Goal: Transaction & Acquisition: Book appointment/travel/reservation

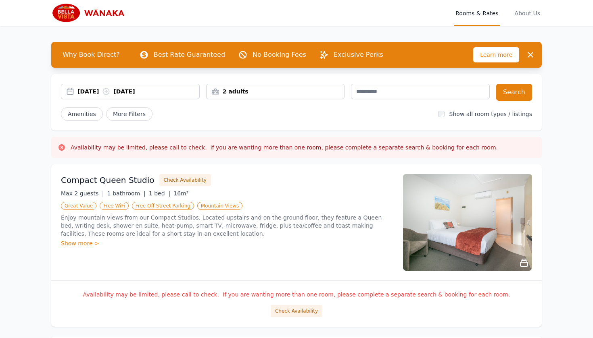
click at [104, 87] on div "[DATE] [DATE]" at bounding box center [138, 91] width 122 height 8
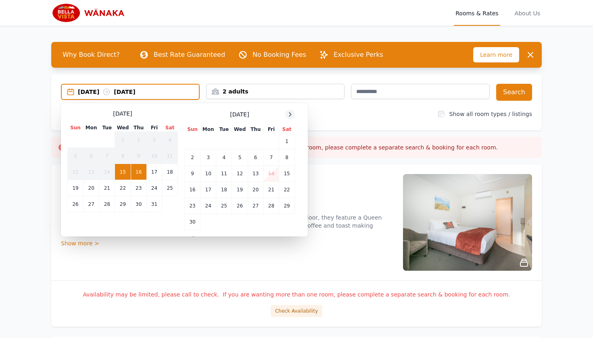
click at [290, 112] on icon at bounding box center [290, 114] width 6 height 6
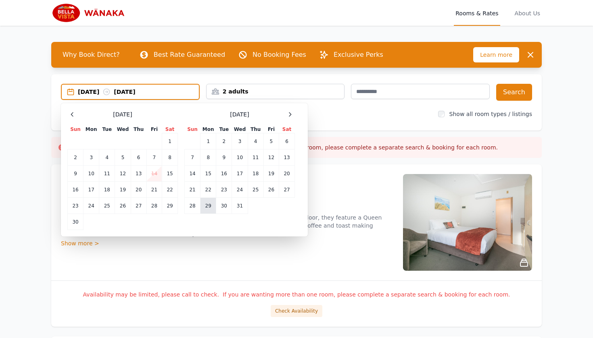
click at [208, 211] on td "29" at bounding box center [208, 206] width 16 height 16
click at [286, 116] on div at bounding box center [290, 115] width 10 height 10
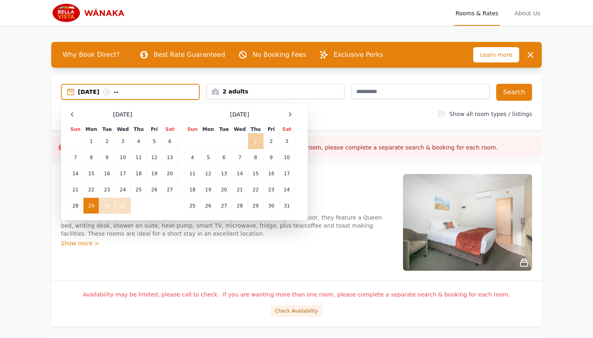
click at [256, 138] on td "1" at bounding box center [256, 141] width 16 height 16
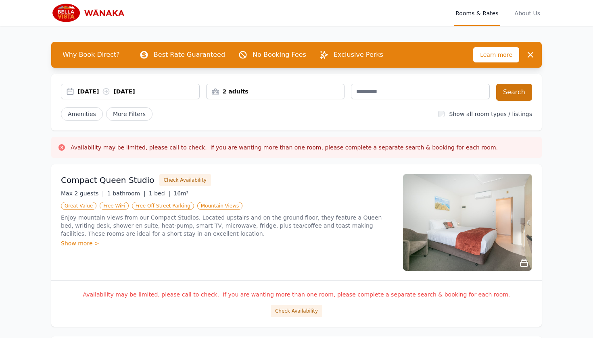
click at [500, 87] on button "Search" at bounding box center [514, 92] width 36 height 17
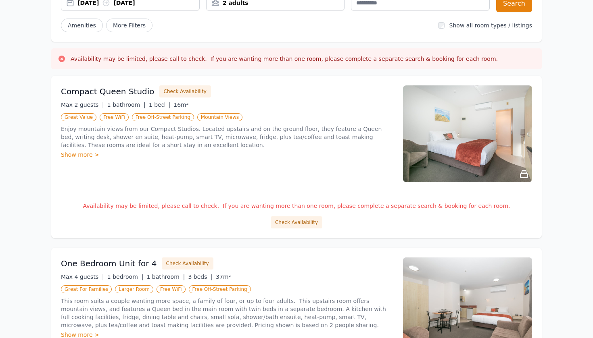
scroll to position [104, 0]
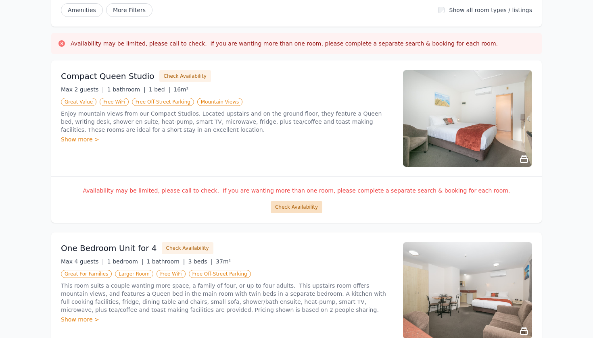
click at [303, 210] on button "Check Availability" at bounding box center [297, 207] width 52 height 12
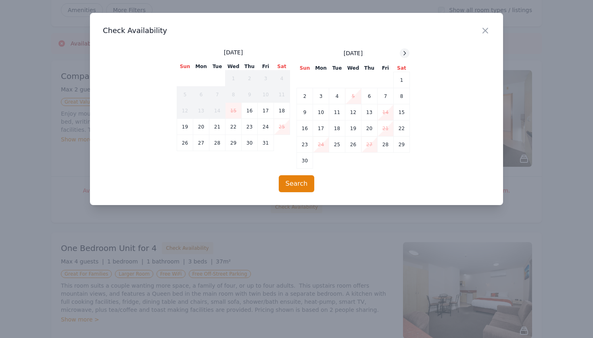
click at [404, 57] on div at bounding box center [405, 53] width 10 height 10
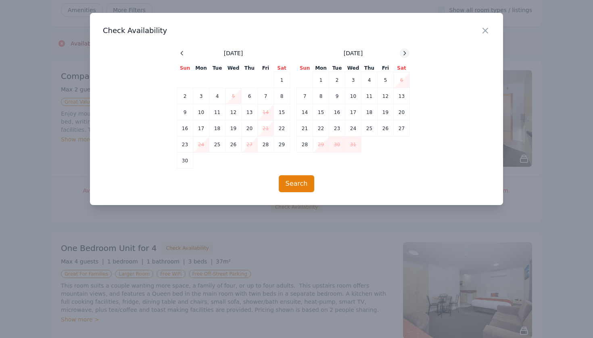
click at [404, 57] on div at bounding box center [405, 53] width 10 height 10
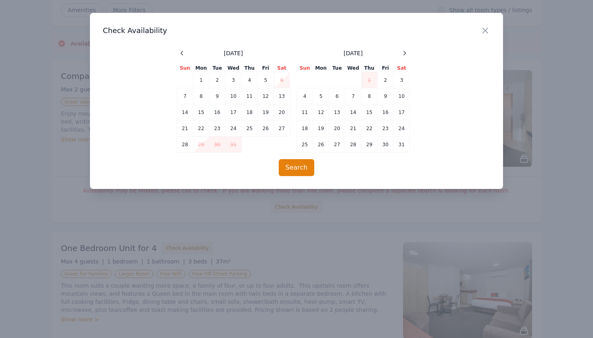
click at [512, 81] on div at bounding box center [296, 169] width 593 height 338
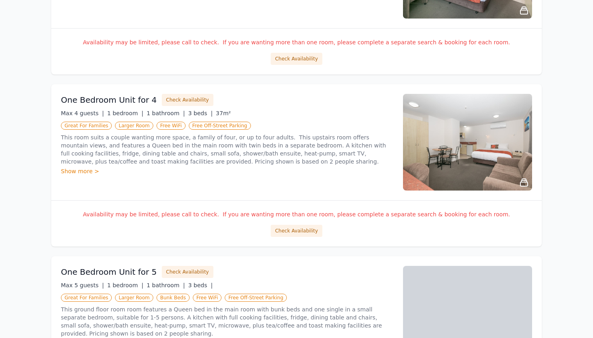
scroll to position [252, 0]
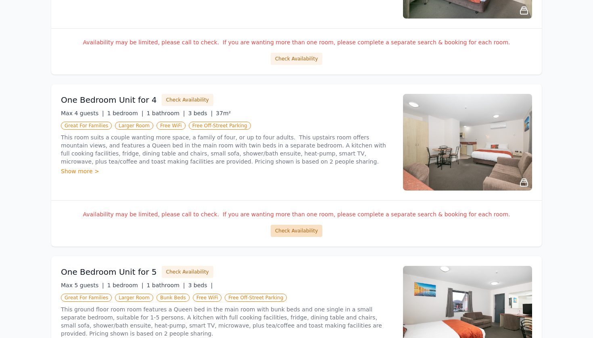
click at [282, 230] on button "Check Availability" at bounding box center [297, 231] width 52 height 12
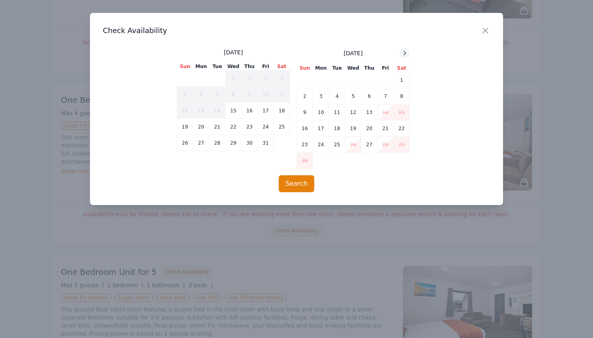
click at [406, 54] on icon at bounding box center [404, 53] width 6 height 6
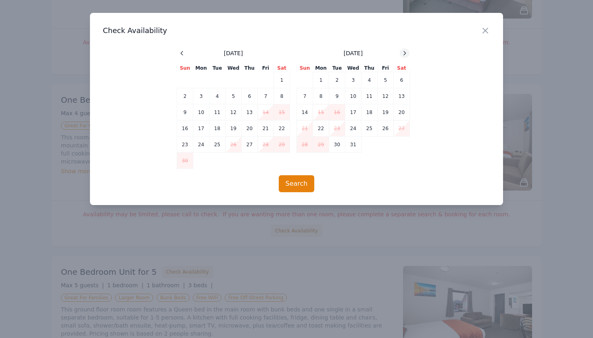
click at [405, 54] on icon at bounding box center [404, 53] width 6 height 6
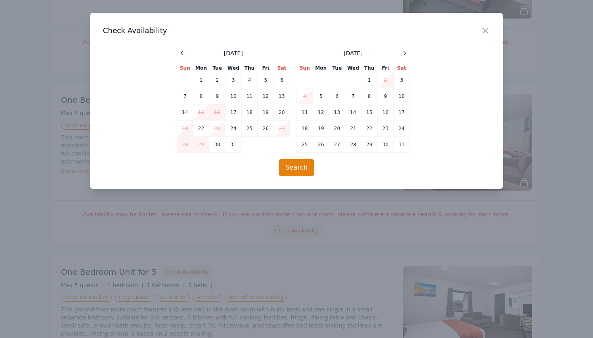
click at [187, 51] on div "[DATE]" at bounding box center [233, 53] width 113 height 10
click at [184, 52] on icon at bounding box center [182, 53] width 6 height 6
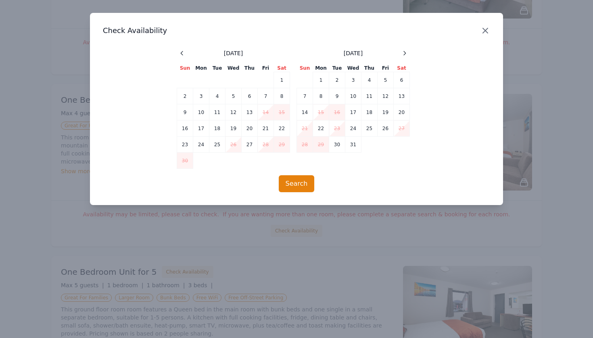
click at [485, 29] on icon "button" at bounding box center [485, 31] width 10 height 10
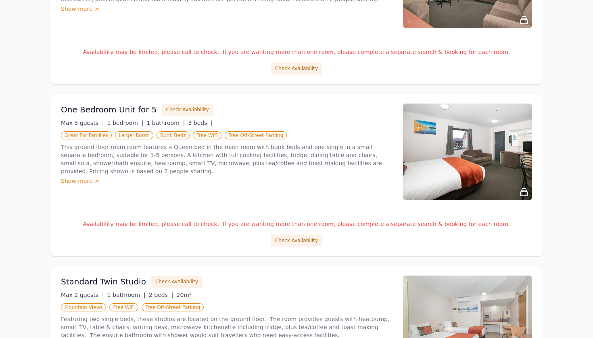
scroll to position [416, 0]
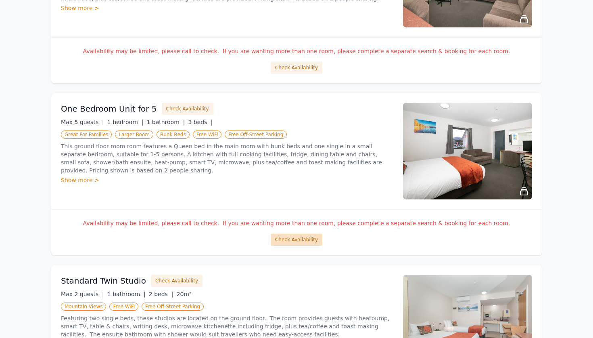
click at [282, 237] on button "Check Availability" at bounding box center [297, 240] width 52 height 12
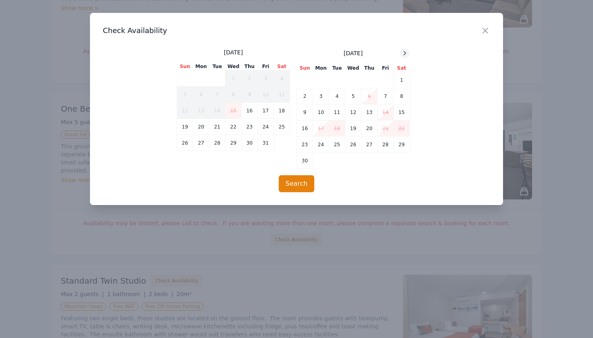
click at [402, 52] on icon at bounding box center [404, 53] width 6 height 6
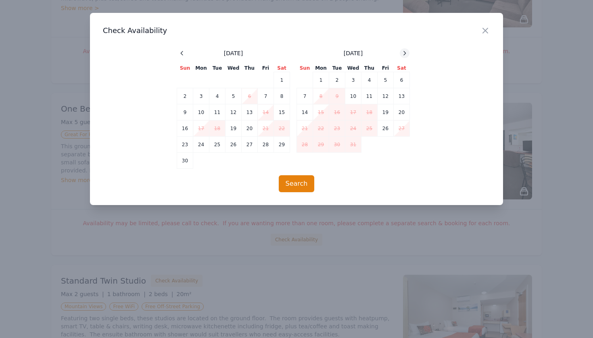
click at [402, 52] on icon at bounding box center [404, 53] width 6 height 6
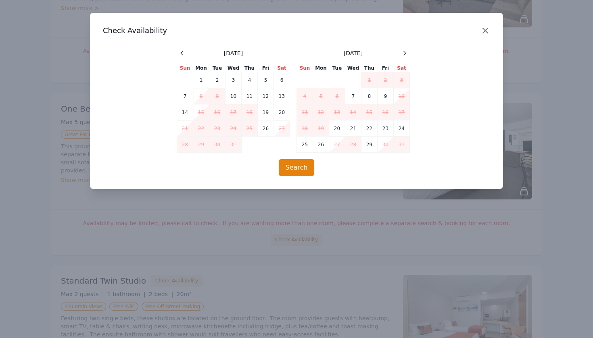
click at [484, 31] on icon "button" at bounding box center [485, 31] width 10 height 10
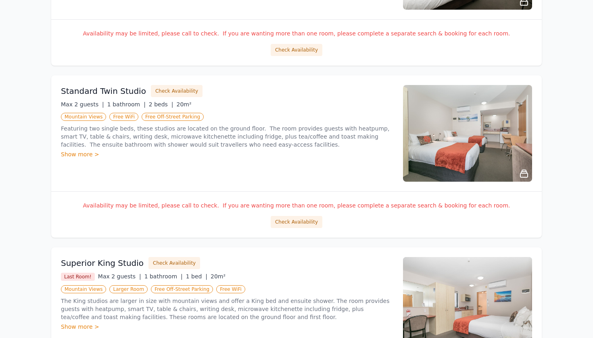
scroll to position [606, 0]
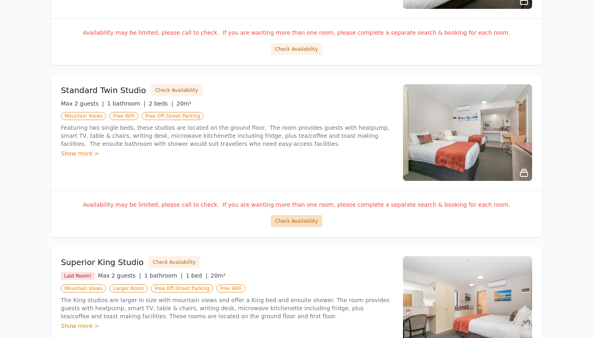
click at [279, 217] on button "Check Availability" at bounding box center [297, 221] width 52 height 12
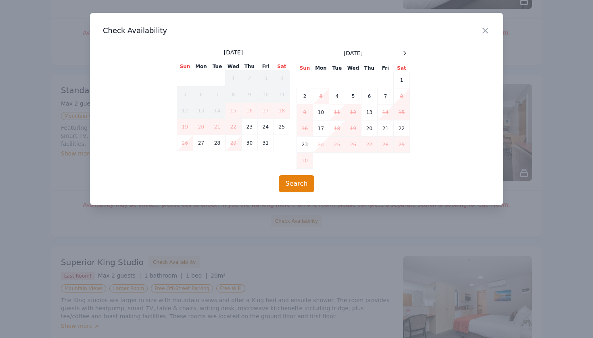
click at [408, 47] on div "Close Check Availability [DATE] Sun Mon Tue Wed Thu Fri Sat 1 2 3 4 5 6 7 8 9 1…" at bounding box center [296, 109] width 413 height 192
click at [407, 52] on icon at bounding box center [404, 53] width 6 height 6
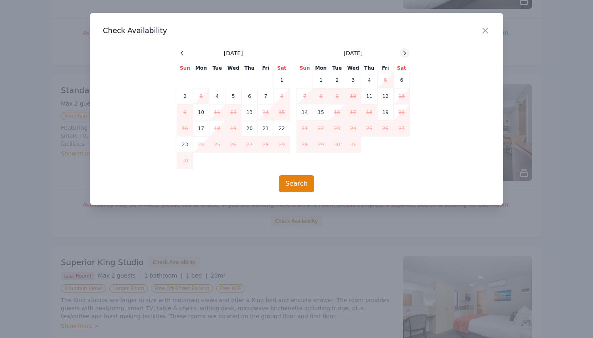
click at [407, 53] on icon at bounding box center [404, 53] width 6 height 6
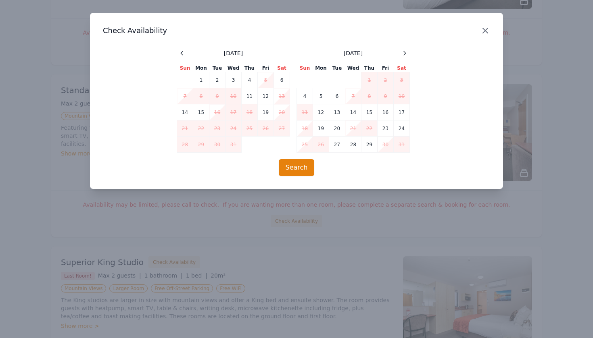
click at [483, 31] on icon "button" at bounding box center [485, 31] width 10 height 10
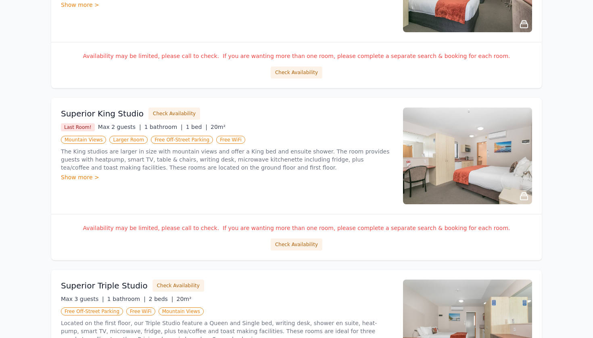
scroll to position [756, 0]
click at [287, 246] on button "Check Availability" at bounding box center [297, 244] width 52 height 12
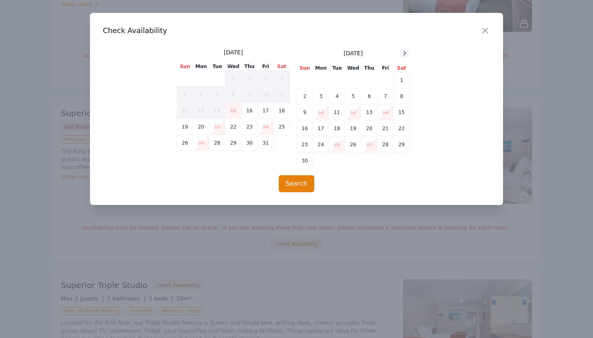
click at [401, 56] on icon at bounding box center [404, 53] width 6 height 6
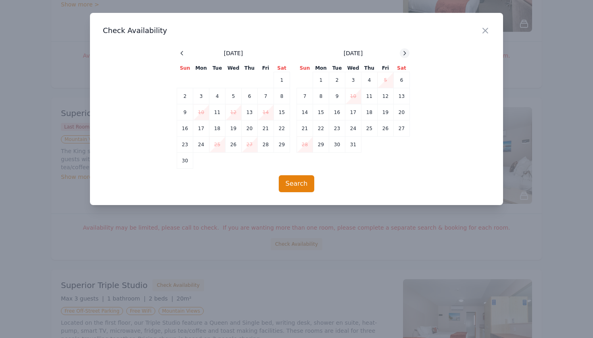
click at [402, 56] on icon at bounding box center [404, 53] width 6 height 6
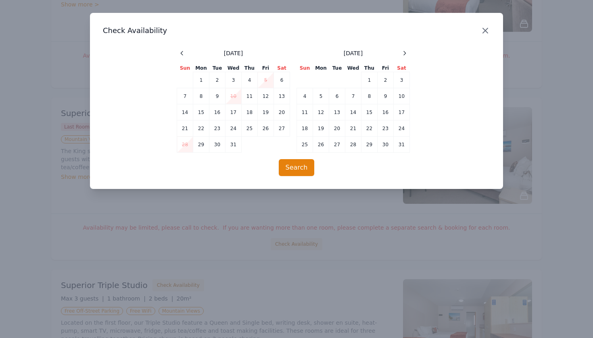
click at [483, 29] on icon "button" at bounding box center [485, 30] width 5 height 5
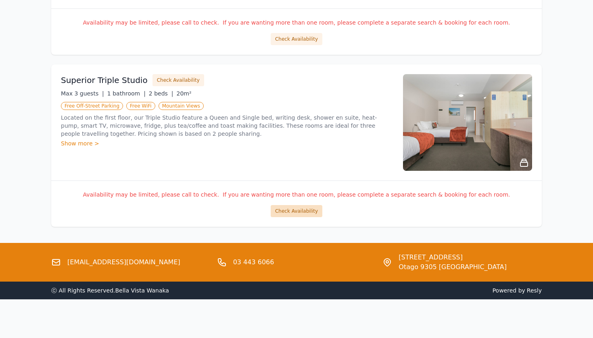
scroll to position [961, 0]
click at [295, 216] on button "Check Availability" at bounding box center [297, 211] width 52 height 12
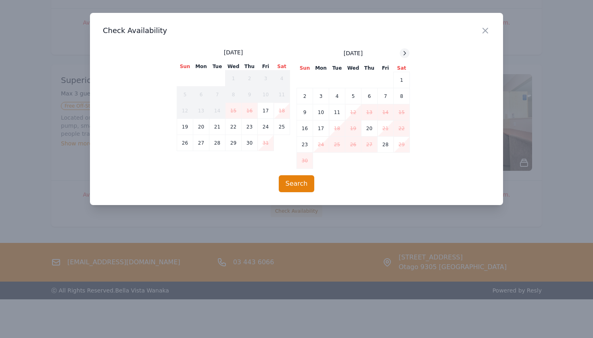
click at [404, 52] on icon at bounding box center [405, 53] width 2 height 4
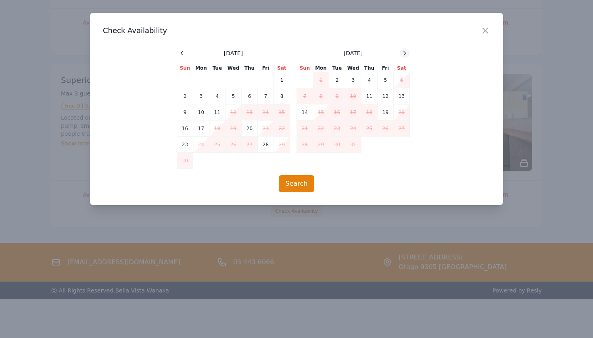
click at [403, 52] on icon at bounding box center [404, 53] width 6 height 6
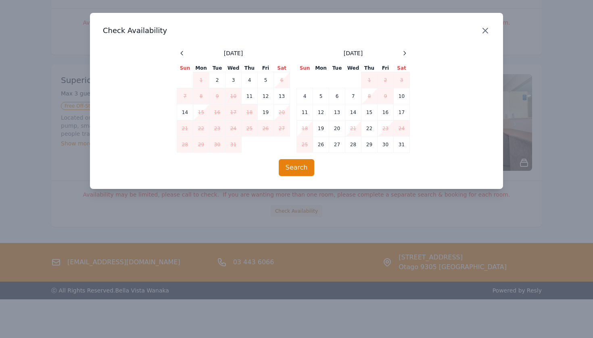
click at [481, 33] on icon "button" at bounding box center [485, 31] width 10 height 10
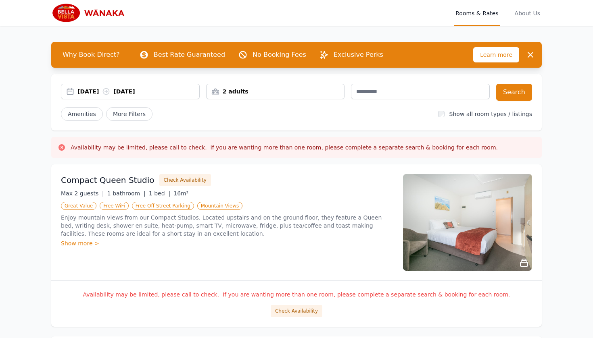
scroll to position [0, 0]
